Goal: Navigation & Orientation: Find specific page/section

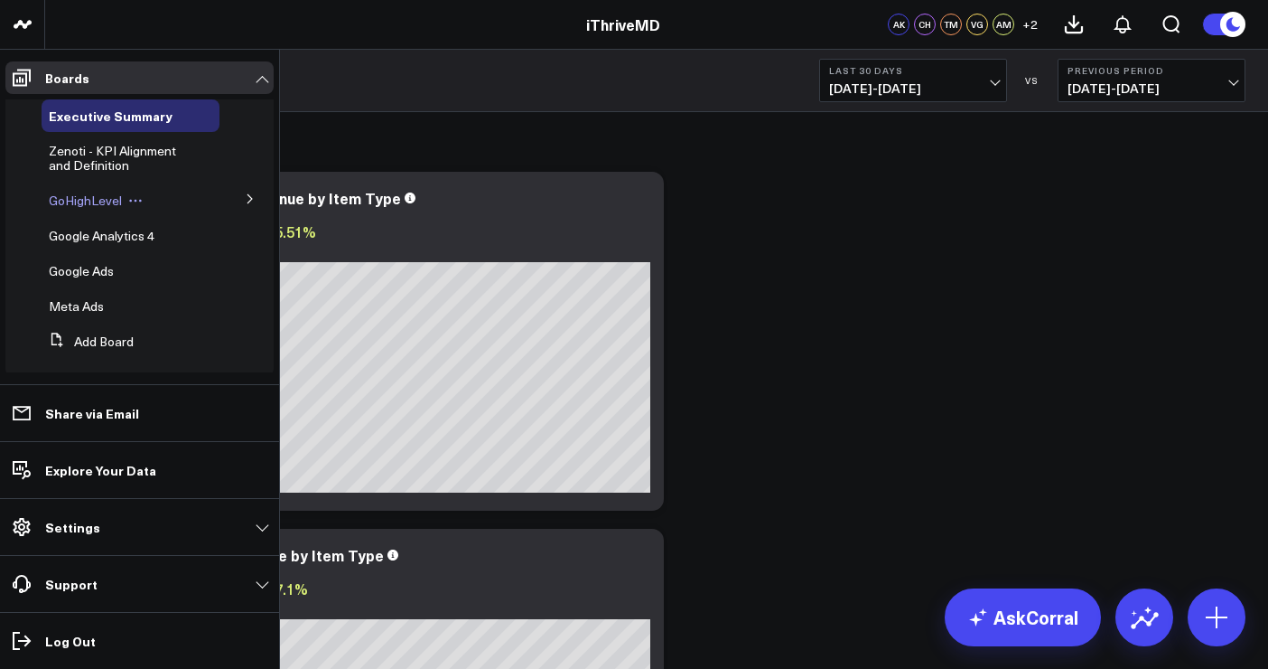
click at [104, 201] on span "GoHighLevel" at bounding box center [85, 200] width 73 height 17
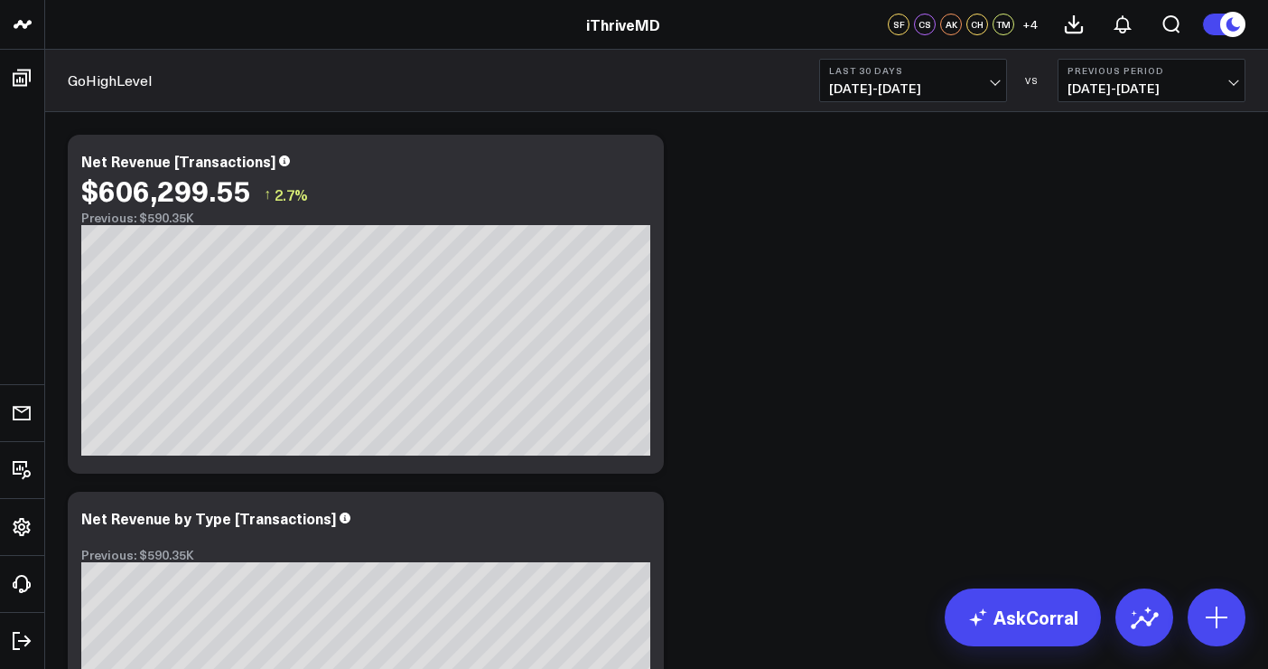
click at [971, 81] on span "[DATE] - [DATE]" at bounding box center [913, 88] width 168 height 14
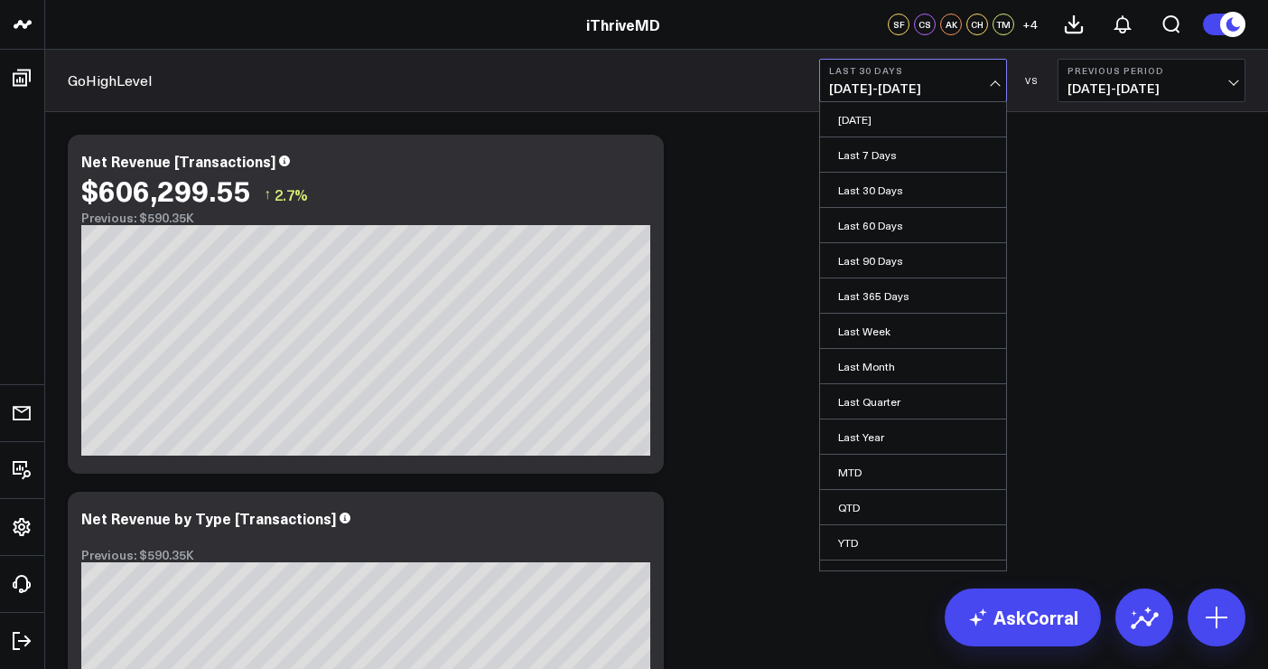
click at [940, 91] on span "[DATE] - [DATE]" at bounding box center [913, 88] width 168 height 14
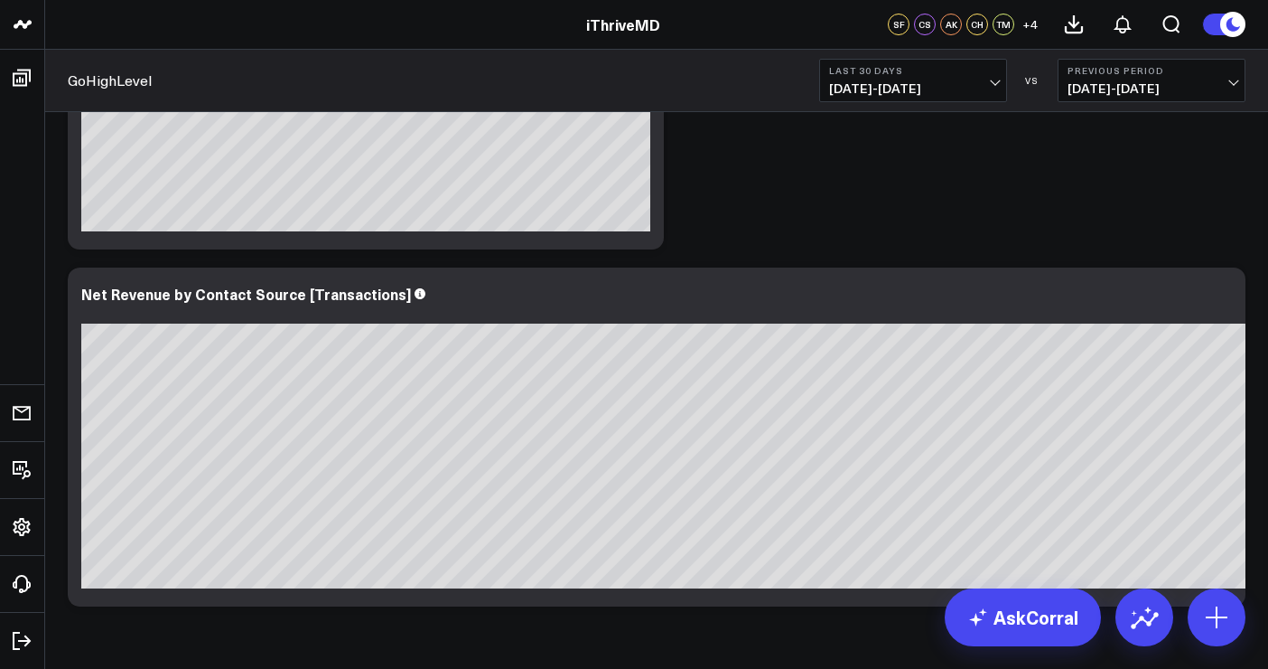
scroll to position [1350, 0]
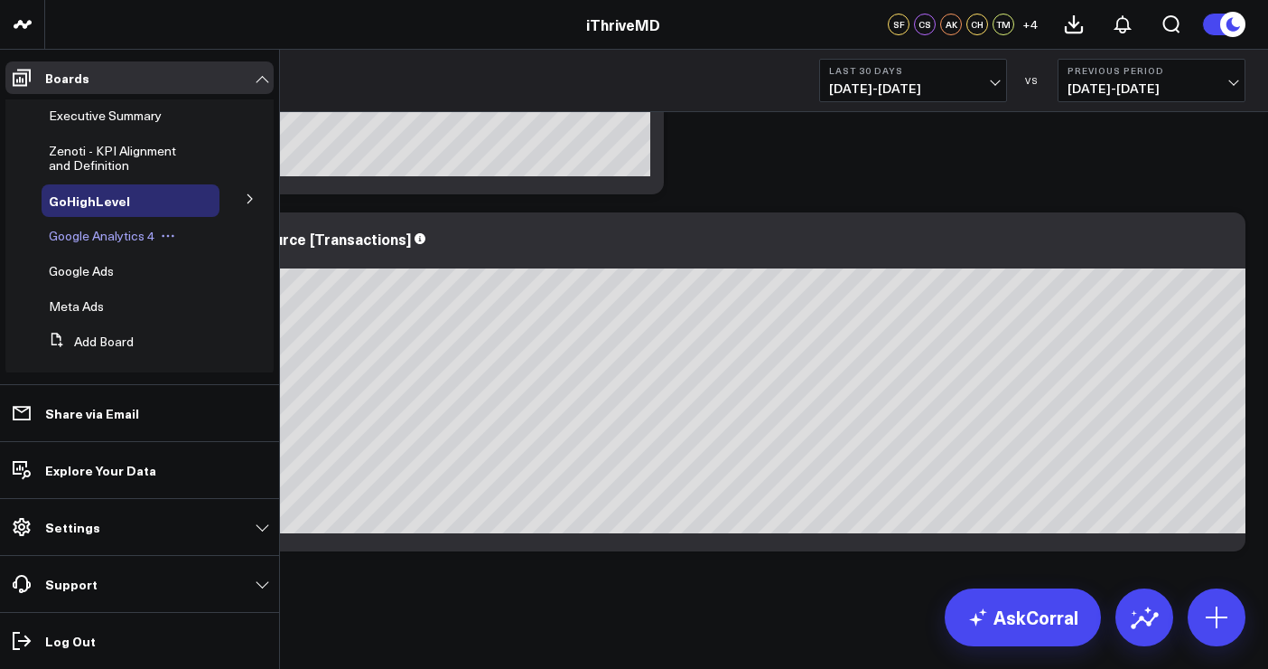
click at [98, 238] on span "Google Analytics 4" at bounding box center [102, 235] width 106 height 17
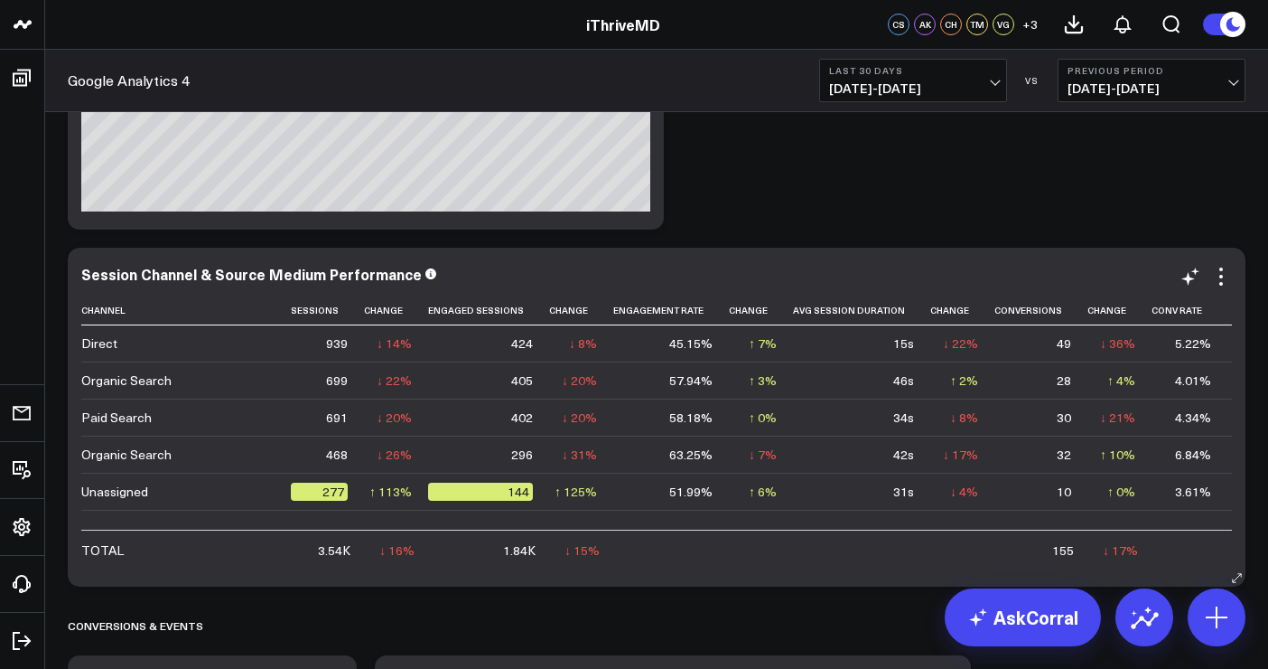
scroll to position [0, 183]
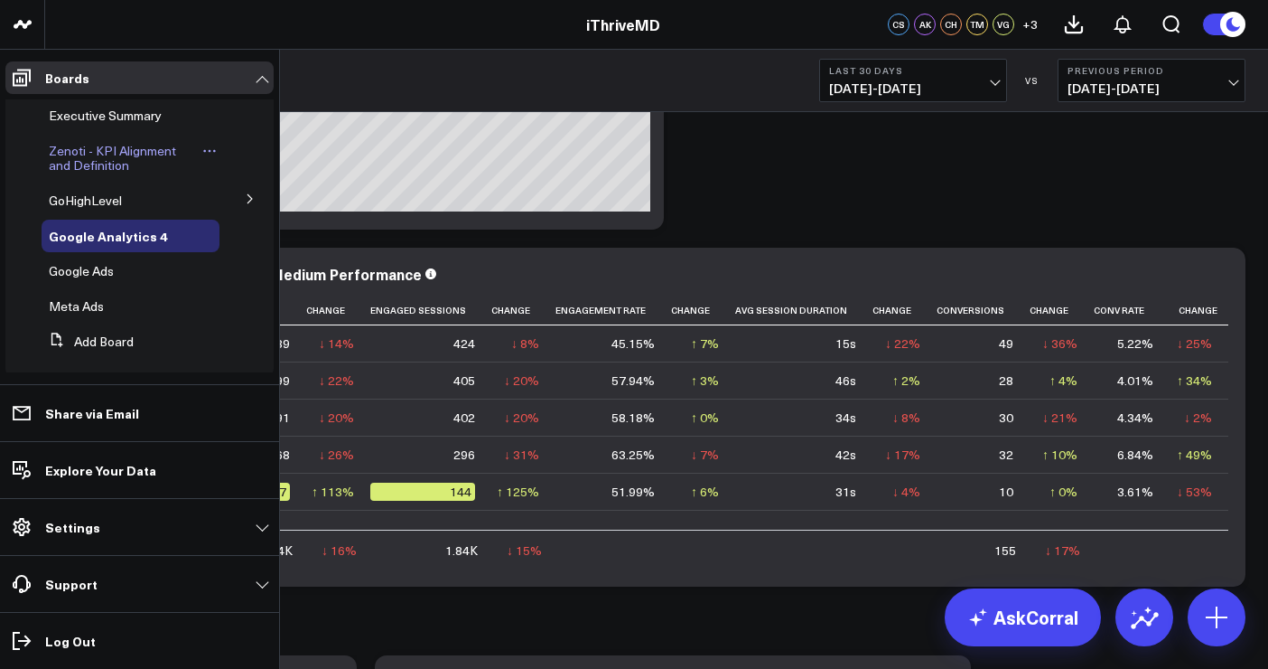
click at [110, 166] on span "Zenoti - KPI Alignment and Definition" at bounding box center [112, 158] width 127 height 32
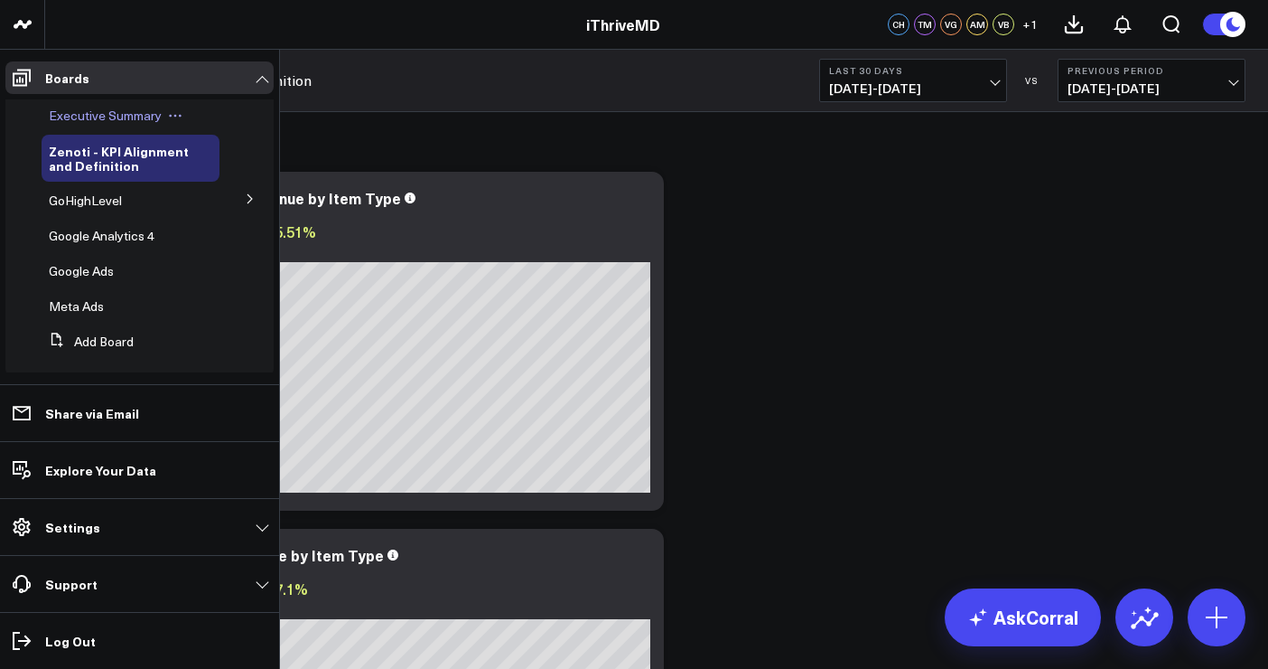
click at [97, 116] on span "Executive Summary" at bounding box center [105, 115] width 113 height 17
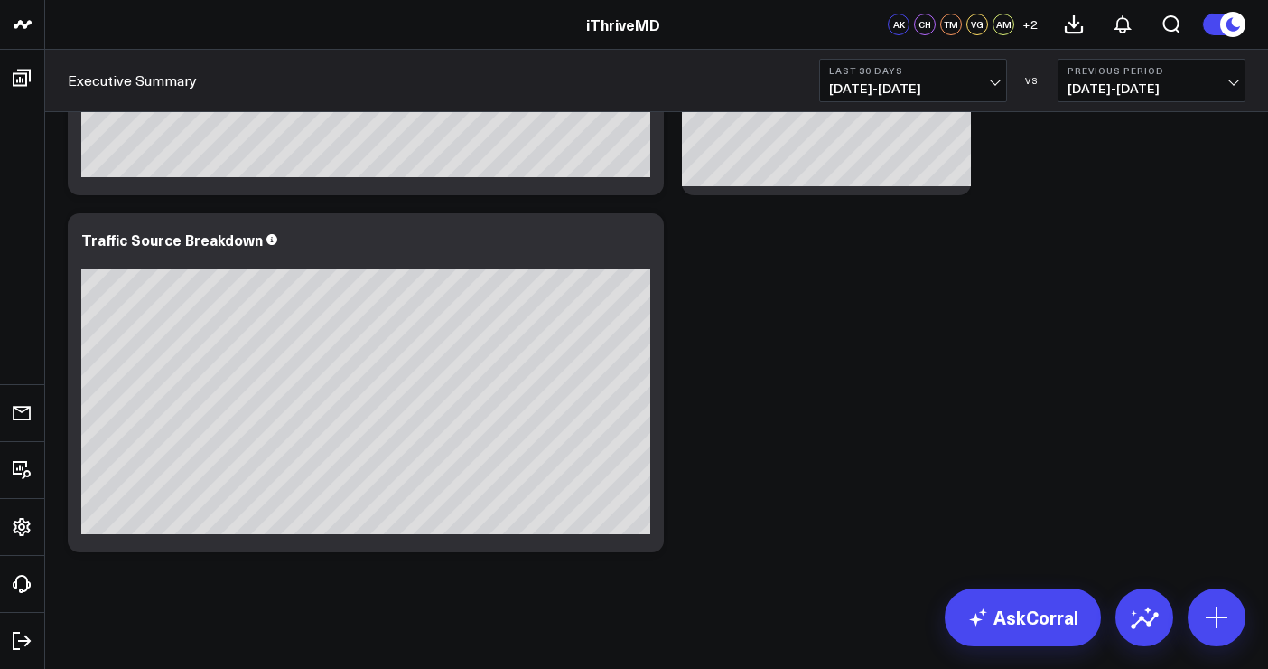
scroll to position [4750, 0]
